Goal: Find specific page/section: Find specific page/section

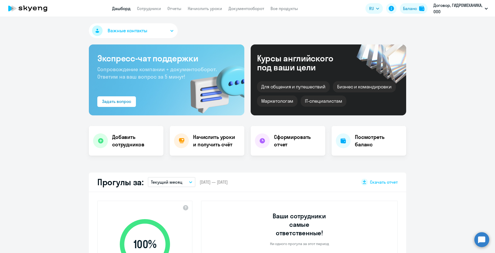
select select "30"
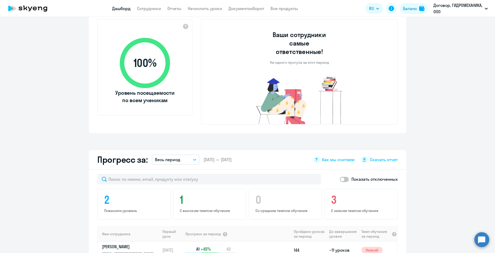
scroll to position [265, 0]
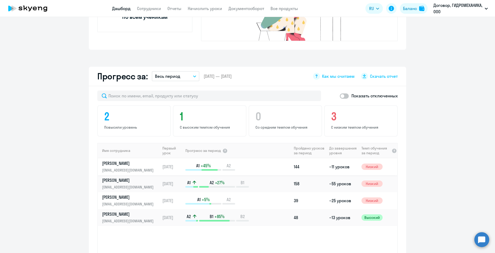
click at [126, 167] on p "[EMAIL_ADDRESS][DOMAIN_NAME]" at bounding box center [129, 170] width 54 height 6
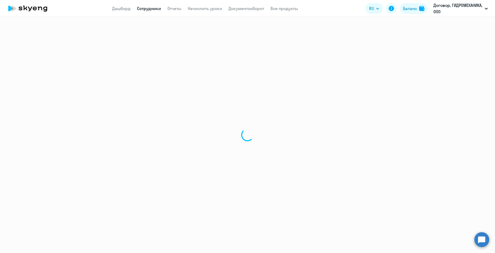
select select "english"
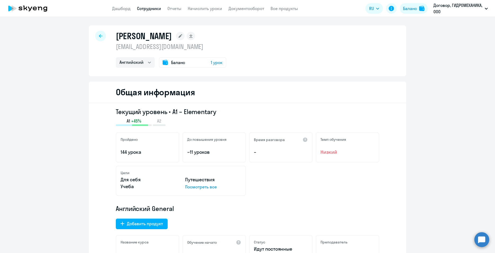
click at [102, 36] on div at bounding box center [100, 36] width 11 height 11
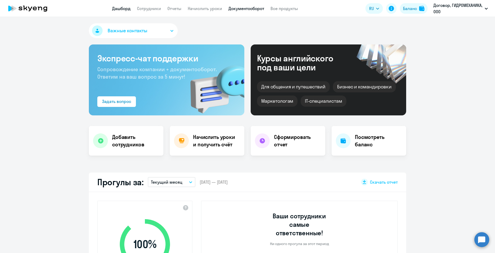
click at [238, 6] on link "Документооборот" at bounding box center [247, 8] width 36 height 5
